Goal: Task Accomplishment & Management: Complete application form

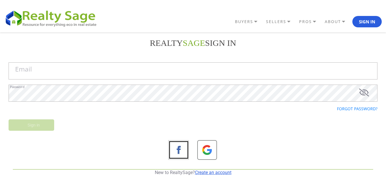
click at [204, 172] on link "Create an account" at bounding box center [213, 172] width 37 height 5
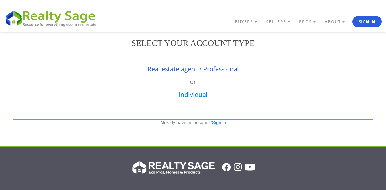
click at [190, 69] on link "Real estate agent / Professional" at bounding box center [193, 68] width 92 height 9
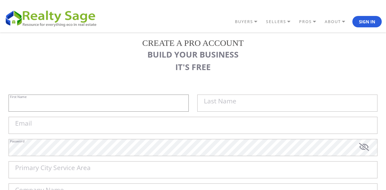
click at [131, 104] on input "First Name" at bounding box center [99, 103] width 180 height 17
paste input "Sell My House Fast [US_STATE][GEOGRAPHIC_DATA] | As Is Cash Home Buyers [PERSON…"
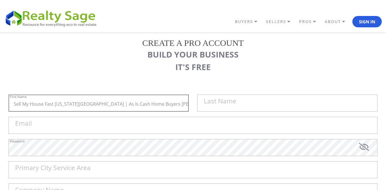
drag, startPoint x: 84, startPoint y: 105, endPoint x: 173, endPoint y: 104, distance: 88.7
click at [172, 104] on input "Sell My House Fast [US_STATE][GEOGRAPHIC_DATA] | As Is Cash Home Buyers [PERSON…" at bounding box center [99, 103] width 180 height 17
type input "Sell My House Fast [US_STATE][GEOGRAPHIC_DATA] |"
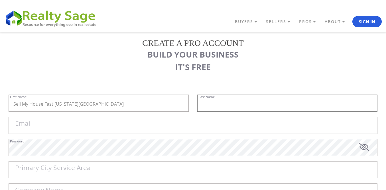
paste input "As Is Cash Home Buyers [PERSON_NAME]"
type input "As Is Cash Home Buyers [PERSON_NAME]"
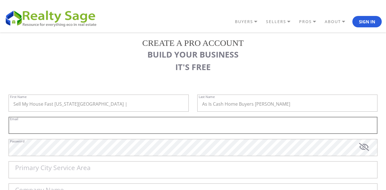
paste input "[EMAIL_ADDRESS][DOMAIN_NAME]"
type input "[EMAIL_ADDRESS][DOMAIN_NAME]"
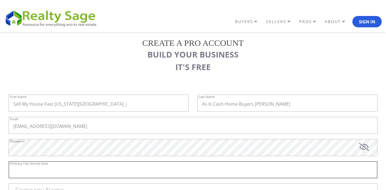
paste input "[PERSON_NAME]"
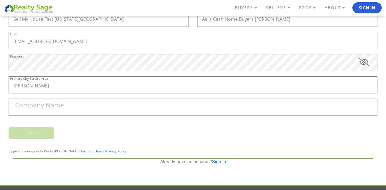
scroll to position [86, 0]
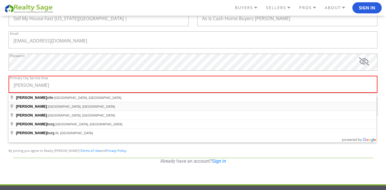
type input "Lawrence, [GEOGRAPHIC_DATA], [GEOGRAPHIC_DATA]"
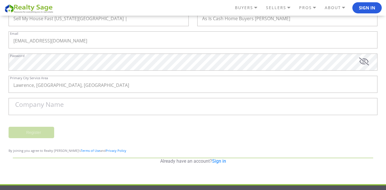
click at [54, 106] on label "Company Name" at bounding box center [39, 105] width 49 height 7
click at [54, 106] on input "Company Name" at bounding box center [193, 106] width 369 height 17
paste input "Sell My House Fast [US_STATE][GEOGRAPHIC_DATA] | As Is Cash Home Buyers [PERSON…"
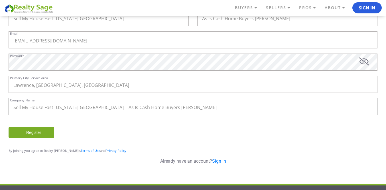
type input "Sell My House Fast [US_STATE][GEOGRAPHIC_DATA] | As Is Cash Home Buyers [PERSON…"
click at [94, 137] on div "Register" at bounding box center [193, 135] width 378 height 17
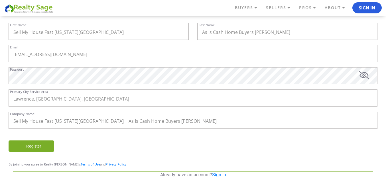
scroll to position [70, 0]
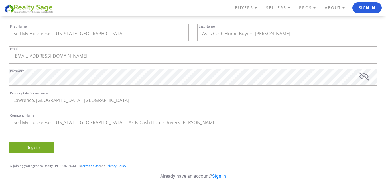
click at [39, 144] on input "Register" at bounding box center [32, 147] width 46 height 11
